Goal: Task Accomplishment & Management: Complete application form

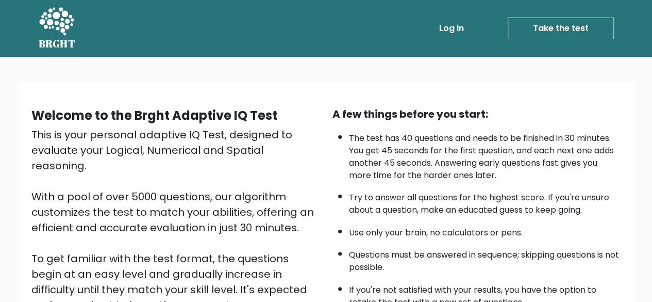
drag, startPoint x: 293, startPoint y: 147, endPoint x: 579, endPoint y: 147, distance: 286.6
drag, startPoint x: 579, startPoint y: 147, endPoint x: 201, endPoint y: 38, distance: 394.2
click at [201, 38] on div "Log in Take the test Take the test" at bounding box center [349, 28] width 530 height 30
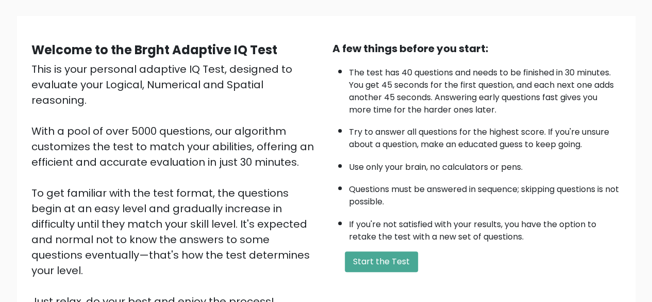
scroll to position [52, 0]
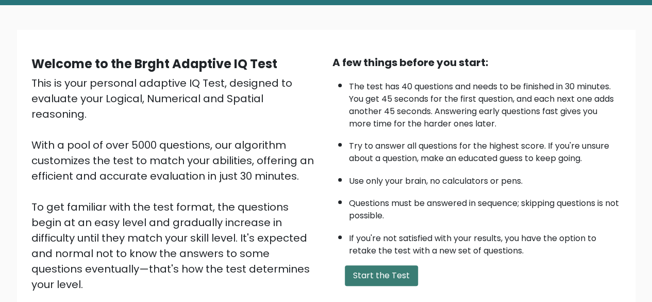
click at [376, 269] on button "Start the Test" at bounding box center [381, 275] width 73 height 21
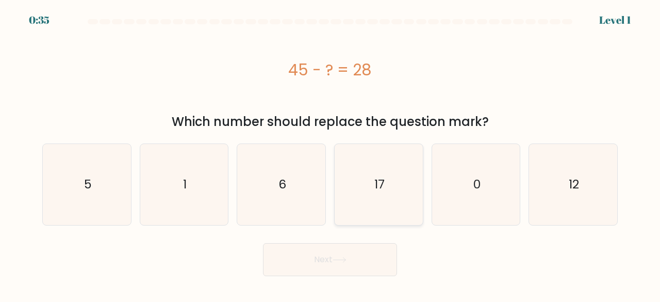
click at [383, 192] on icon "17" at bounding box center [378, 184] width 81 height 81
click at [330, 154] on input "d. 17" at bounding box center [330, 152] width 1 height 3
radio input "true"
click at [368, 257] on button "Next" at bounding box center [330, 259] width 134 height 33
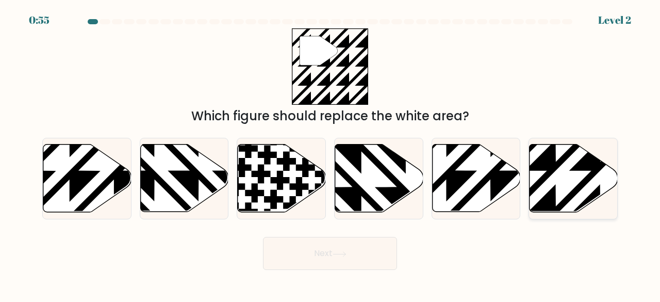
click at [562, 176] on icon at bounding box center [573, 178] width 88 height 68
click at [330, 154] on input "f." at bounding box center [330, 152] width 1 height 3
radio input "true"
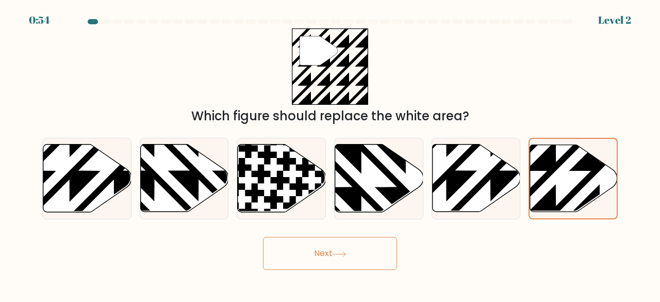
click at [331, 252] on button "Next" at bounding box center [330, 253] width 134 height 33
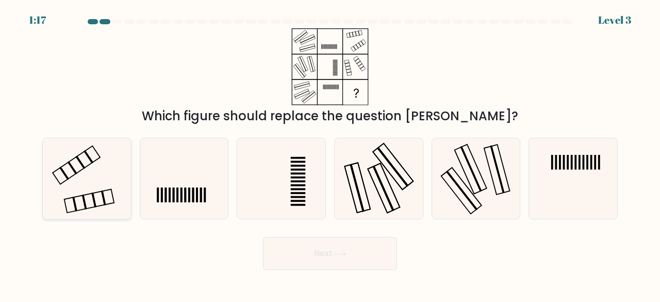
click at [104, 162] on icon at bounding box center [86, 178] width 81 height 81
click at [330, 154] on input "a." at bounding box center [330, 152] width 1 height 3
radio input "true"
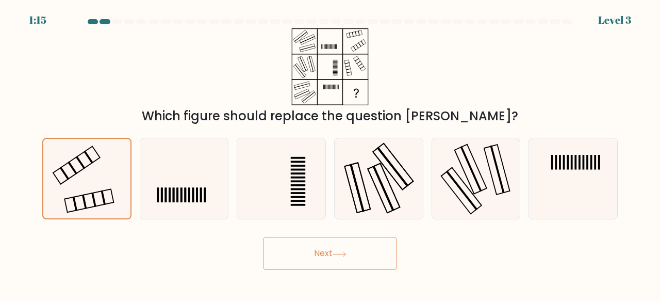
click at [360, 263] on button "Next" at bounding box center [330, 253] width 134 height 33
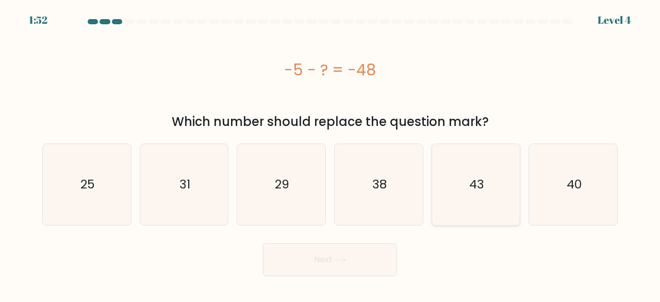
click at [457, 207] on icon "43" at bounding box center [476, 184] width 81 height 81
click at [330, 154] on input "e. 43" at bounding box center [330, 152] width 1 height 3
radio input "true"
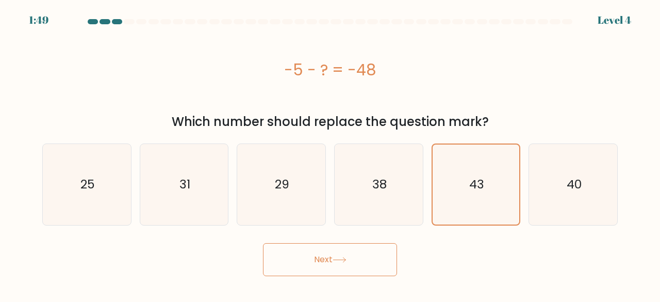
click at [336, 261] on icon at bounding box center [339, 260] width 14 height 6
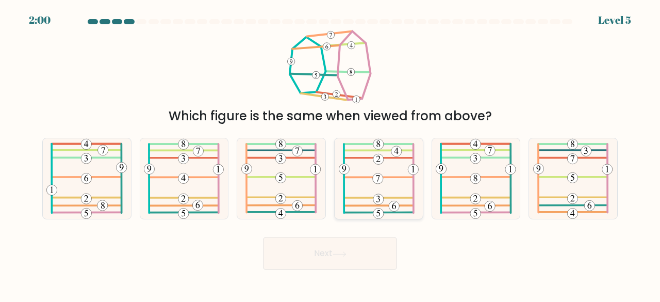
click at [406, 186] on icon at bounding box center [379, 178] width 80 height 81
click at [330, 154] on input "d." at bounding box center [330, 152] width 1 height 3
radio input "true"
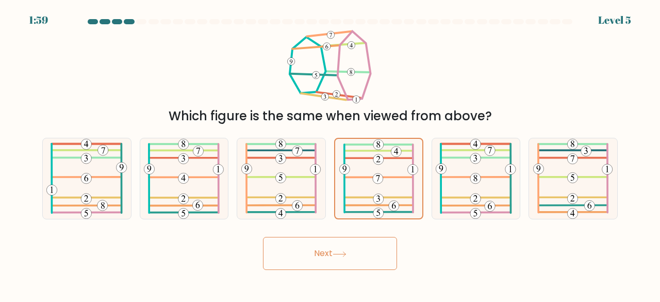
click at [357, 260] on button "Next" at bounding box center [330, 253] width 134 height 33
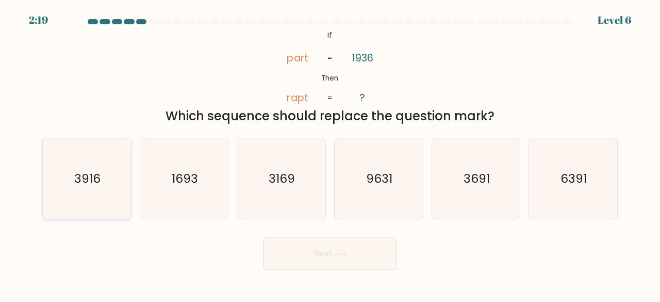
click at [94, 175] on text "3916" at bounding box center [87, 178] width 26 height 17
click at [330, 154] on input "a. 3916" at bounding box center [330, 152] width 1 height 3
radio input "true"
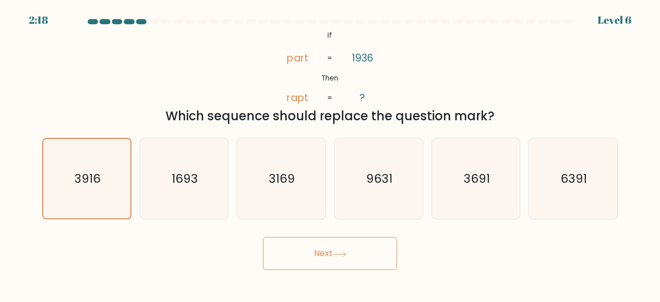
click at [309, 255] on button "Next" at bounding box center [330, 253] width 134 height 33
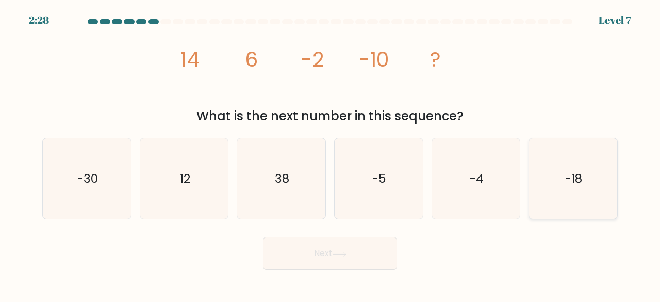
click at [596, 181] on icon "-18" at bounding box center [573, 178] width 81 height 81
click at [330, 154] on input "f. -18" at bounding box center [330, 152] width 1 height 3
radio input "true"
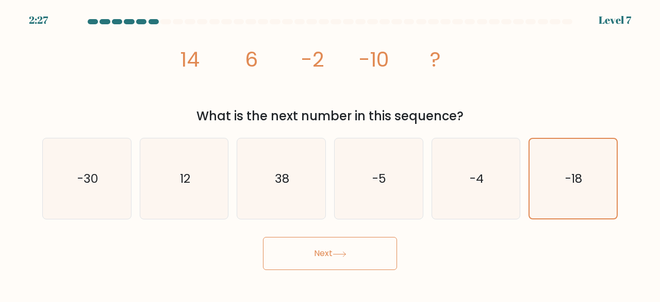
click at [370, 247] on button "Next" at bounding box center [330, 253] width 134 height 33
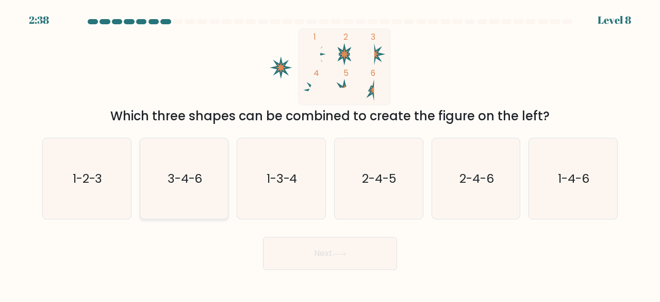
click at [189, 192] on icon "3-4-6" at bounding box center [184, 178] width 81 height 81
click at [330, 154] on input "b. 3-4-6" at bounding box center [330, 152] width 1 height 3
radio input "true"
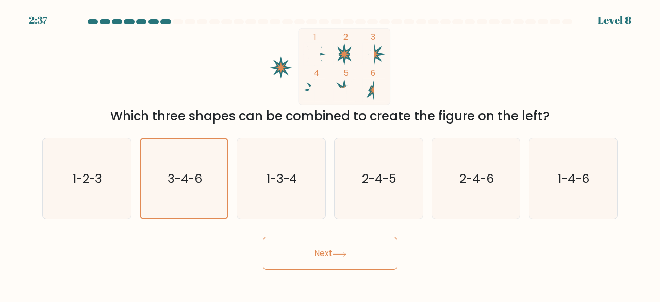
click at [361, 257] on button "Next" at bounding box center [330, 253] width 134 height 33
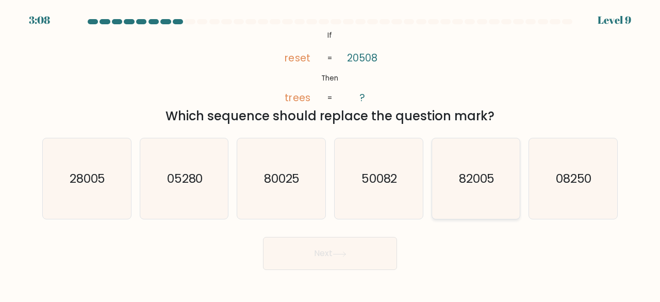
click at [488, 194] on icon "82005" at bounding box center [476, 178] width 81 height 81
click at [330, 154] on input "e. 82005" at bounding box center [330, 152] width 1 height 3
radio input "true"
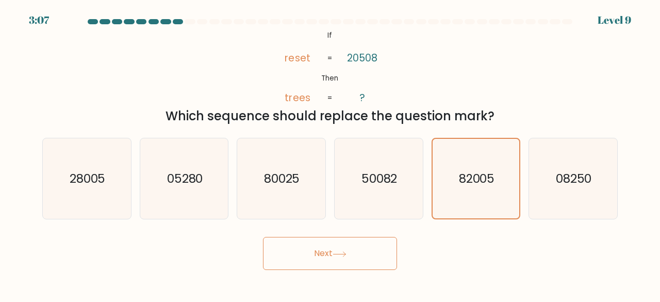
click at [346, 251] on icon at bounding box center [339, 254] width 14 height 6
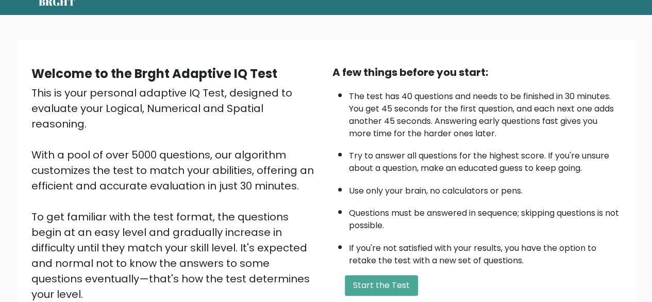
scroll to position [103, 0]
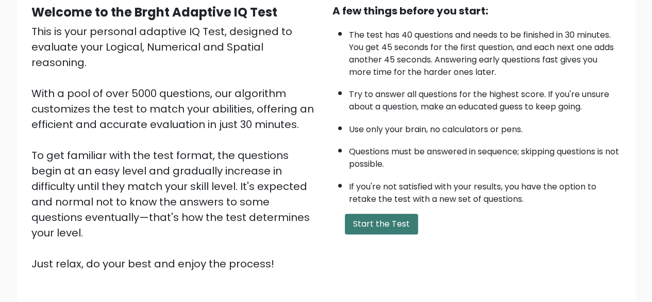
click at [372, 226] on button "Start the Test" at bounding box center [381, 223] width 73 height 21
